Goal: Communication & Community: Participate in discussion

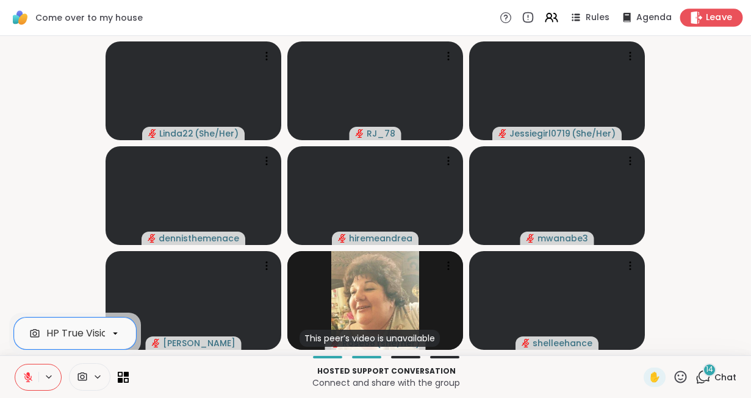
click at [715, 19] on span "Leave" at bounding box center [719, 18] width 27 height 13
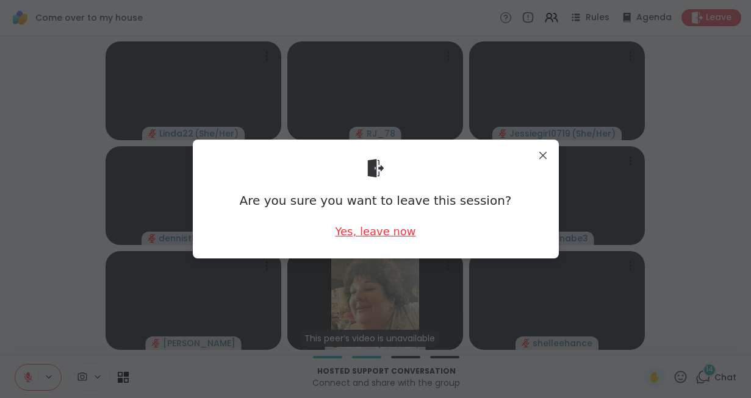
click at [359, 229] on div "Yes, leave now" at bounding box center [375, 231] width 80 height 15
